Goal: Transaction & Acquisition: Book appointment/travel/reservation

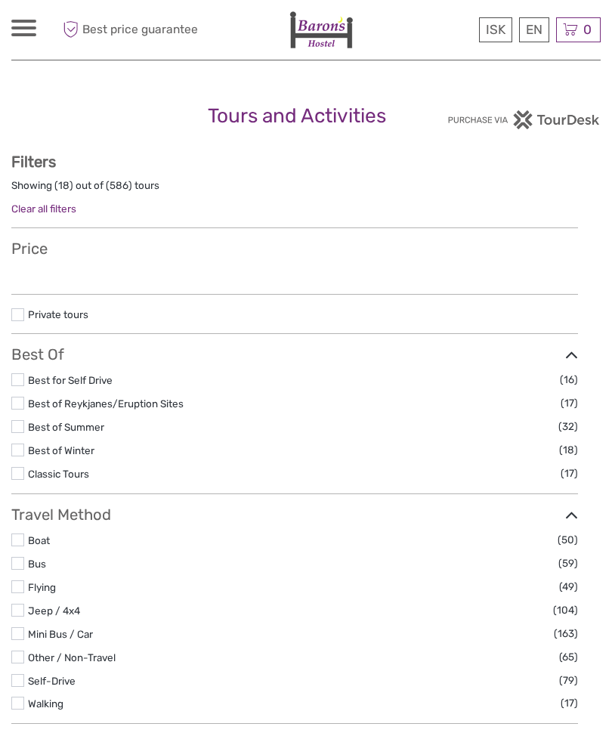
select select
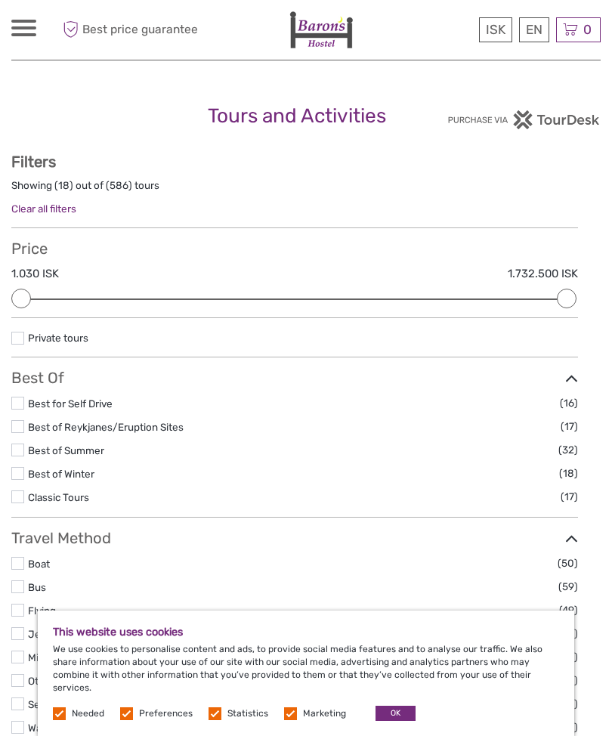
click at [389, 707] on button "OK" at bounding box center [396, 713] width 40 height 15
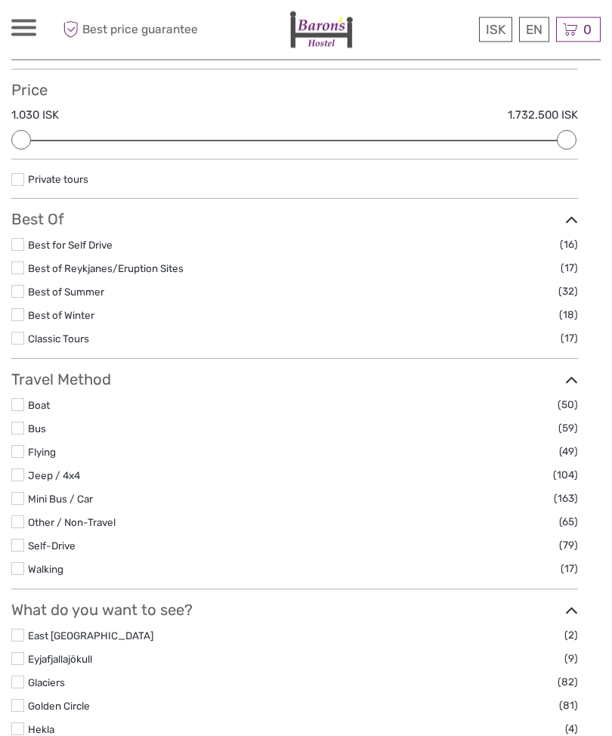
scroll to position [167, 0]
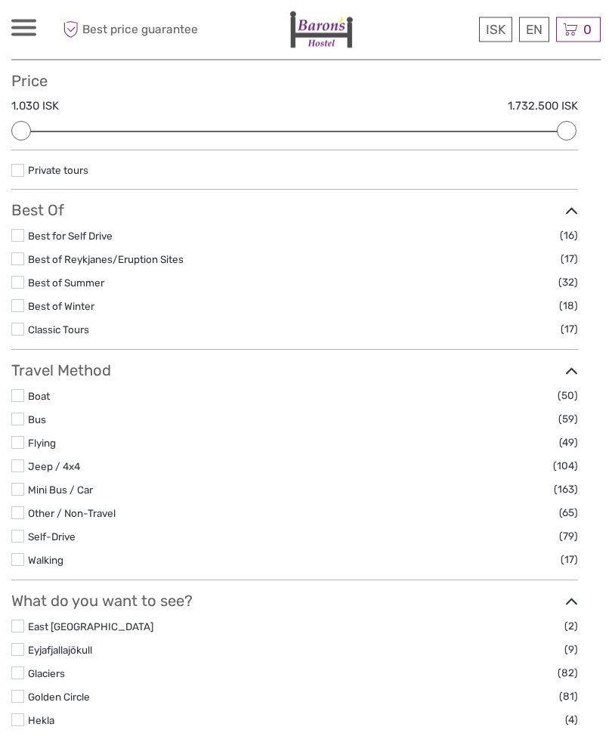
click at [17, 313] on label at bounding box center [17, 306] width 13 height 13
click at [0, 0] on input "checkbox" at bounding box center [0, 0] width 0 height 0
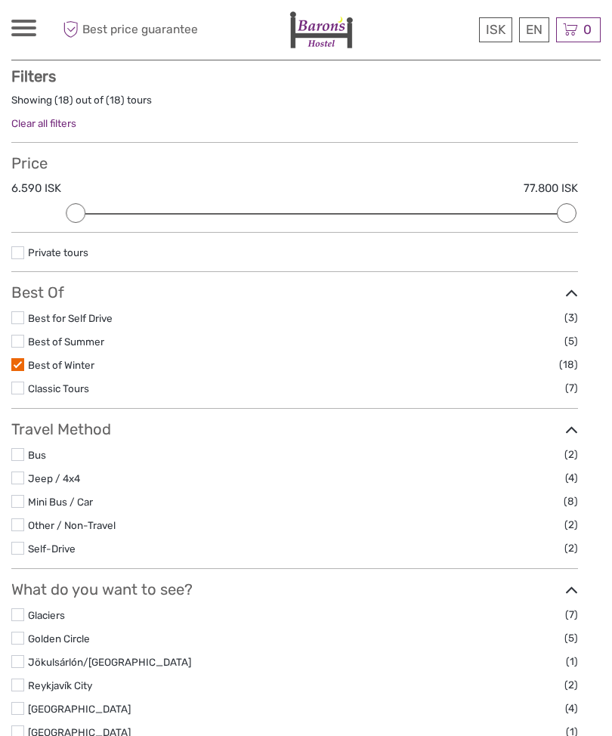
click at [12, 387] on label at bounding box center [17, 388] width 13 height 13
click at [0, 0] on input "checkbox" at bounding box center [0, 0] width 0 height 0
click at [23, 358] on label at bounding box center [17, 364] width 13 height 13
click at [0, 0] on input "checkbox" at bounding box center [0, 0] width 0 height 0
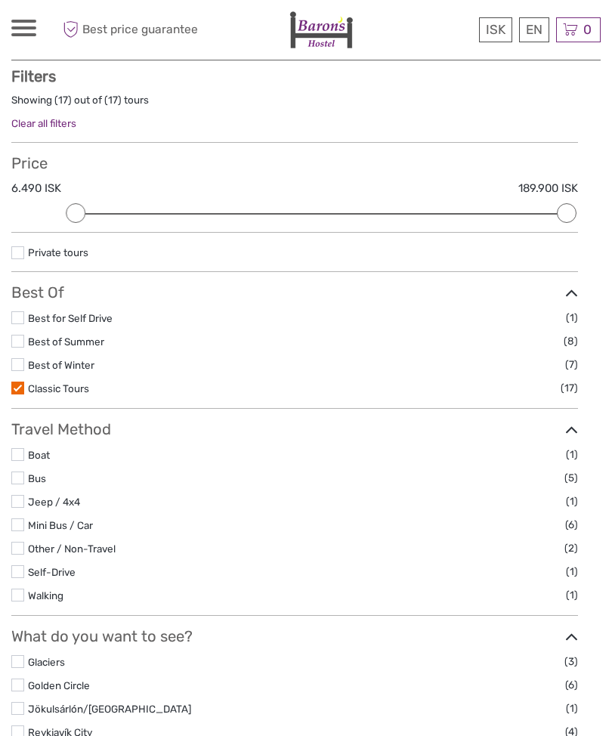
click at [22, 358] on label at bounding box center [17, 364] width 13 height 13
click at [0, 0] on input "checkbox" at bounding box center [0, 0] width 0 height 0
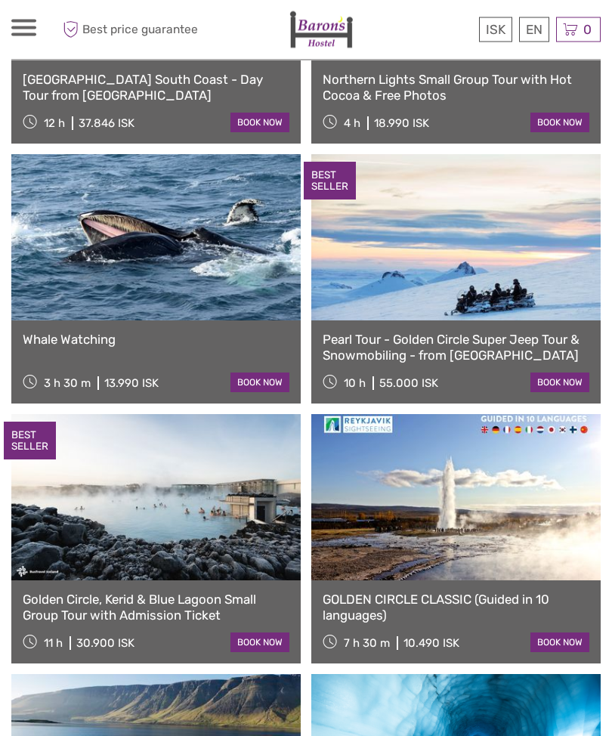
scroll to position [1999, 0]
click at [0, 0] on link "English" at bounding box center [0, 0] width 0 height 0
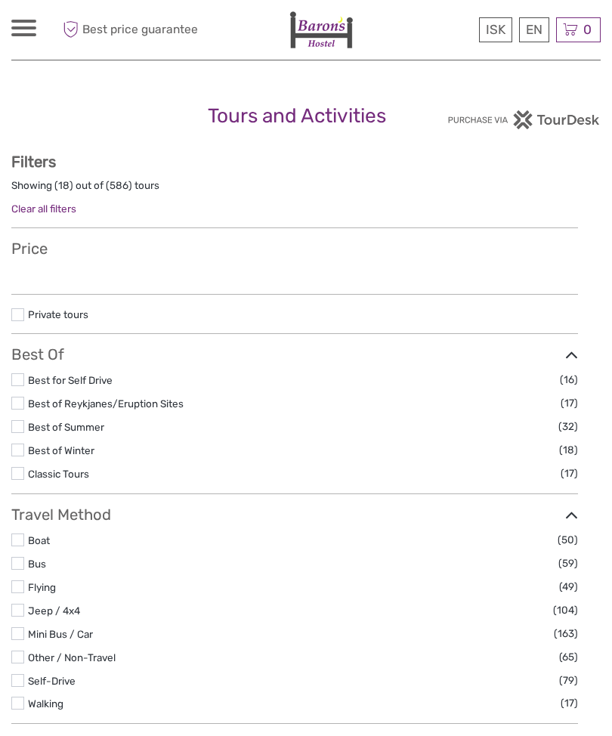
select select
